Goal: Find specific page/section: Find specific page/section

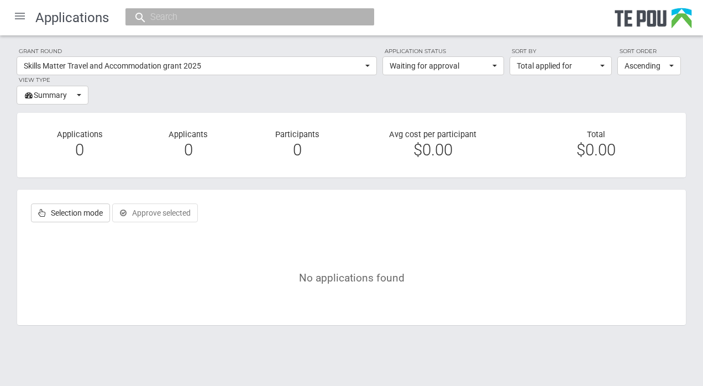
click at [21, 17] on div at bounding box center [20, 16] width 27 height 27
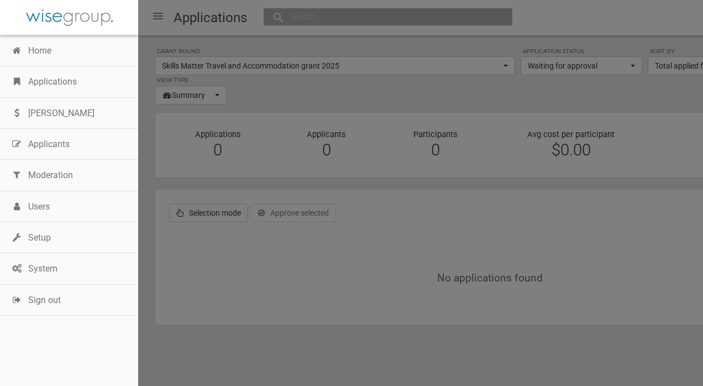
click at [50, 74] on link "Applications" at bounding box center [69, 81] width 138 height 31
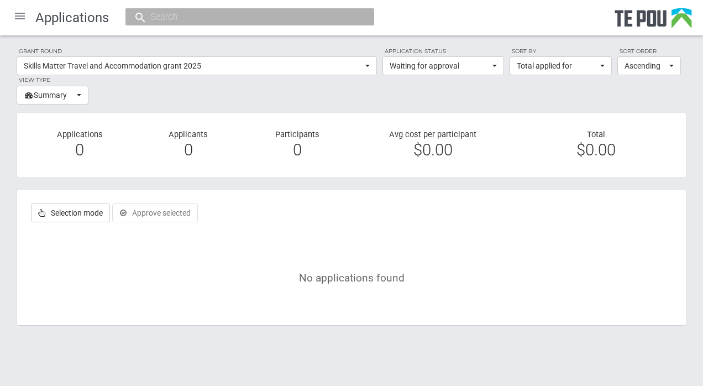
click at [213, 335] on div "Grant round Skills Matter Travel and Accommodation grant 2025 All All [PERSON_N…" at bounding box center [351, 191] width 703 height 312
drag, startPoint x: 213, startPoint y: 335, endPoint x: 218, endPoint y: 350, distance: 16.1
click at [218, 350] on body "Home Applications [PERSON_NAME] Applicants Organisations Individuals Moderation…" at bounding box center [351, 187] width 703 height 375
